Goal: Task Accomplishment & Management: Use online tool/utility

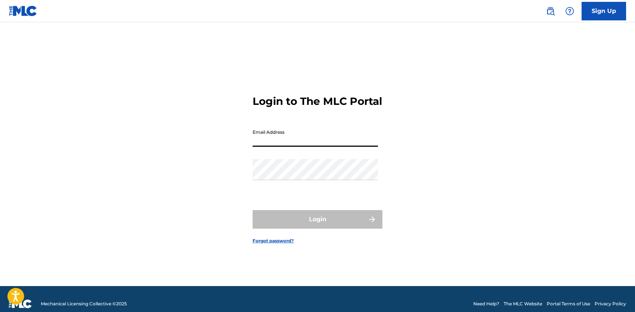
click at [292, 141] on input "Email Address" at bounding box center [315, 136] width 125 height 21
type input "[EMAIL_ADDRESS][DOMAIN_NAME]"
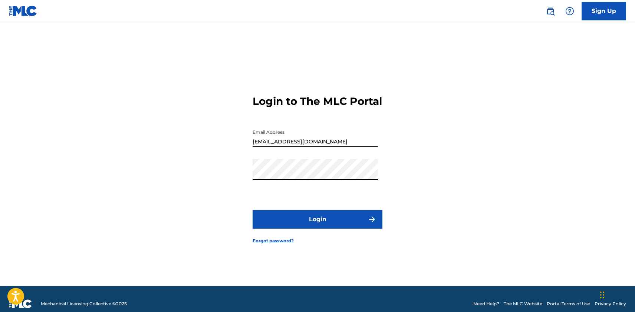
click at [311, 227] on button "Login" at bounding box center [318, 219] width 130 height 19
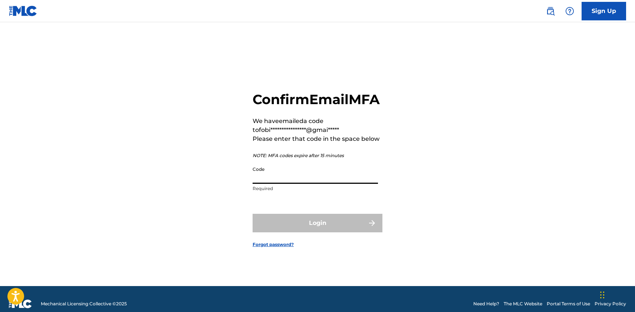
click at [279, 184] on input "Code" at bounding box center [315, 173] width 125 height 21
paste input "596467"
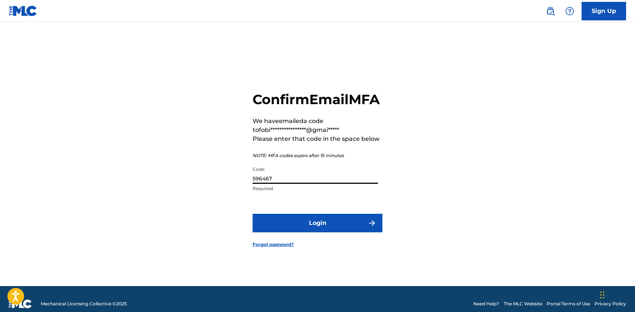
type input "596467"
click at [315, 233] on button "Login" at bounding box center [318, 223] width 130 height 19
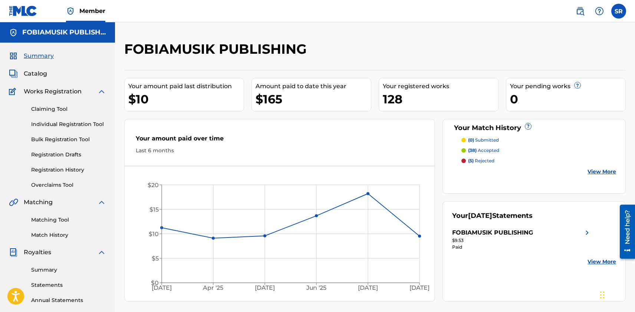
click at [38, 76] on span "Catalog" at bounding box center [35, 73] width 23 height 9
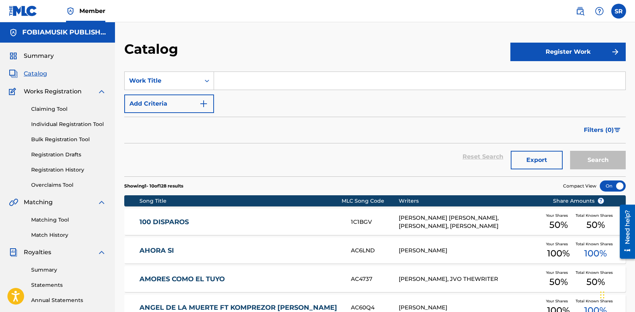
click at [547, 54] on button "Register Work" at bounding box center [568, 52] width 115 height 19
click at [534, 94] on link "By File Upload" at bounding box center [568, 94] width 115 height 18
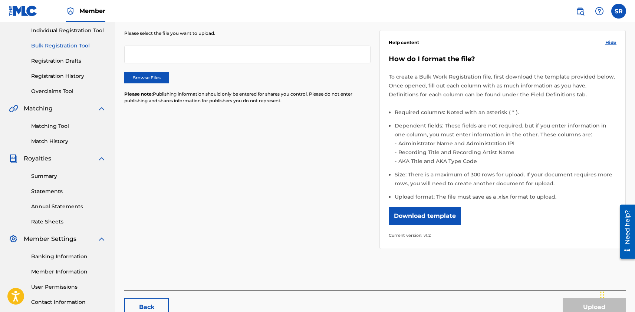
scroll to position [94, 0]
click at [439, 216] on button "Download template" at bounding box center [425, 216] width 72 height 19
click at [421, 211] on button "Download template" at bounding box center [425, 216] width 72 height 19
click at [52, 123] on link "Matching Tool" at bounding box center [68, 126] width 75 height 8
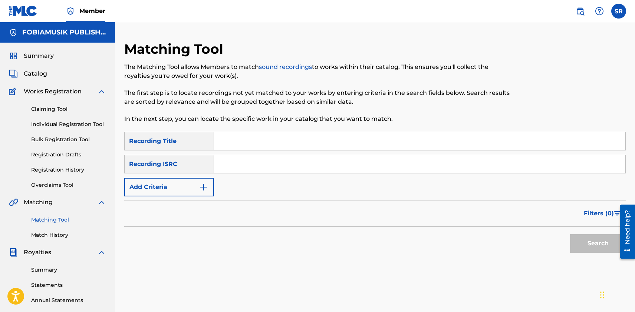
click at [230, 141] on input "Search Form" at bounding box center [419, 141] width 411 height 18
type input "inside my house"
click at [577, 245] on button "Search" at bounding box center [598, 244] width 56 height 19
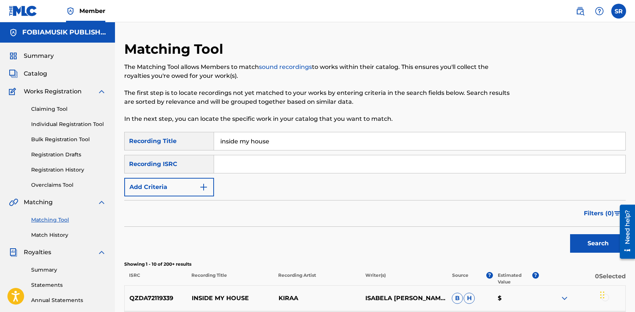
click at [234, 185] on div "SearchWithCriteriae0d3ae1e-2912-44e3-b779-b43769748b47 Recording Title inside m…" at bounding box center [375, 164] width 502 height 65
click at [207, 185] on img "Search Form" at bounding box center [203, 187] width 9 height 9
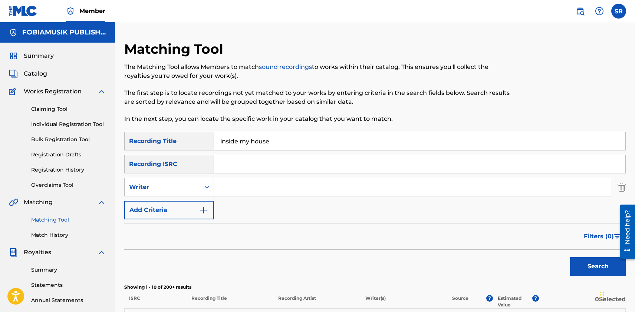
click at [224, 188] on input "Search Form" at bounding box center [413, 187] width 398 height 18
type input "[PERSON_NAME]"
click at [584, 263] on button "Search" at bounding box center [598, 267] width 56 height 19
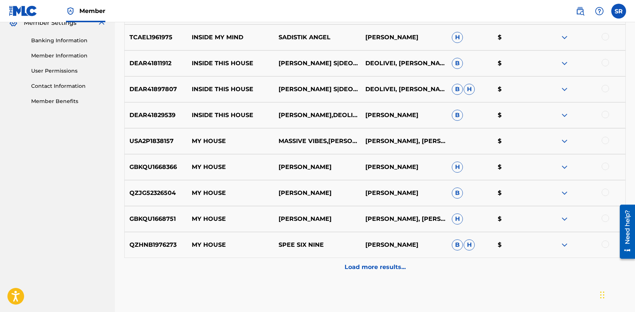
scroll to position [324, 0]
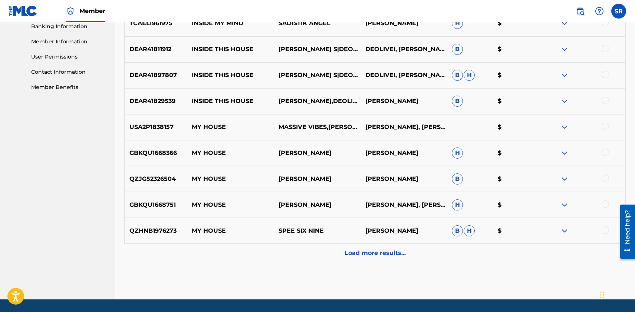
click at [358, 250] on p "Load more results..." at bounding box center [375, 253] width 61 height 9
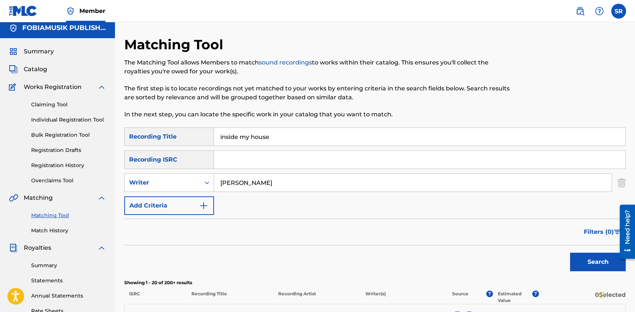
scroll to position [0, 0]
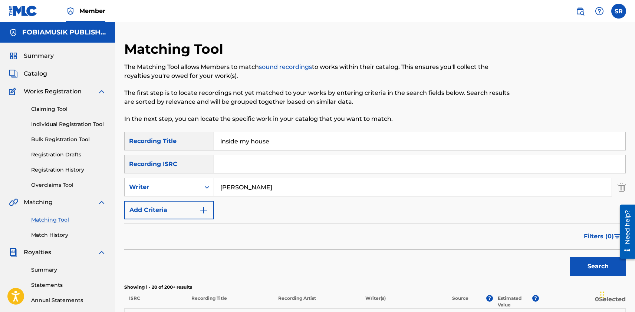
click at [231, 165] on input "Search Form" at bounding box center [419, 164] width 411 height 18
paste input "QMDA72575224"
type input "QMDA72575224"
click at [598, 269] on button "Search" at bounding box center [598, 267] width 56 height 19
